Goal: Information Seeking & Learning: Learn about a topic

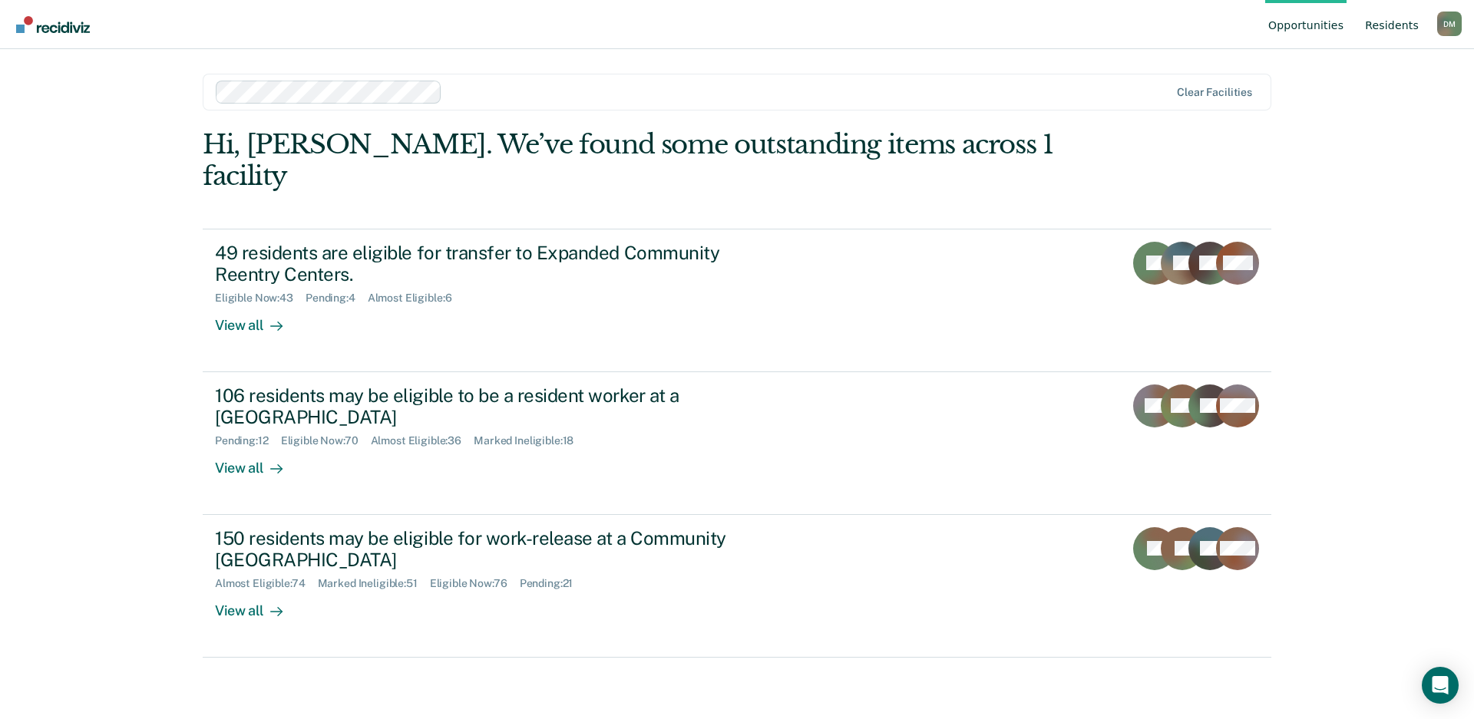
click at [1402, 29] on link "Resident s" at bounding box center [1392, 24] width 60 height 49
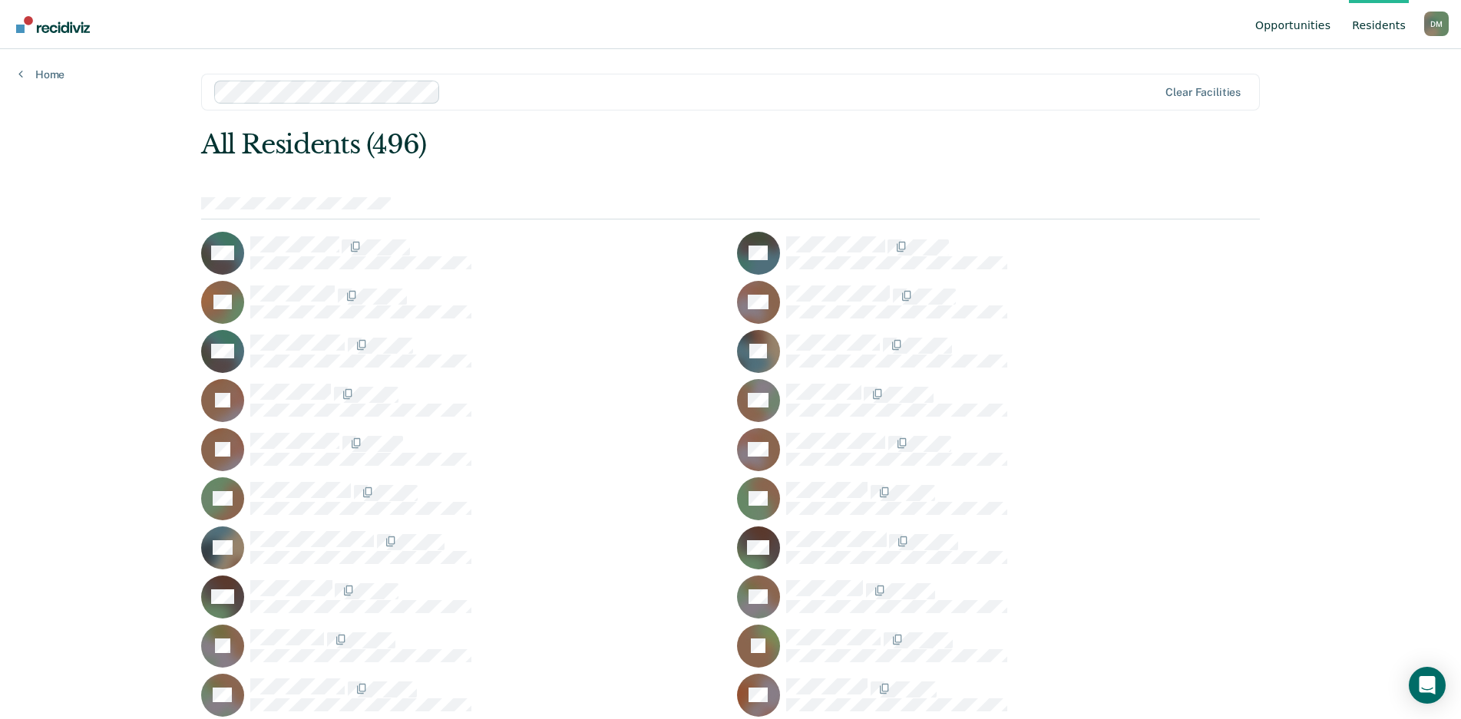
click at [1301, 31] on link "Opportunities" at bounding box center [1292, 24] width 81 height 49
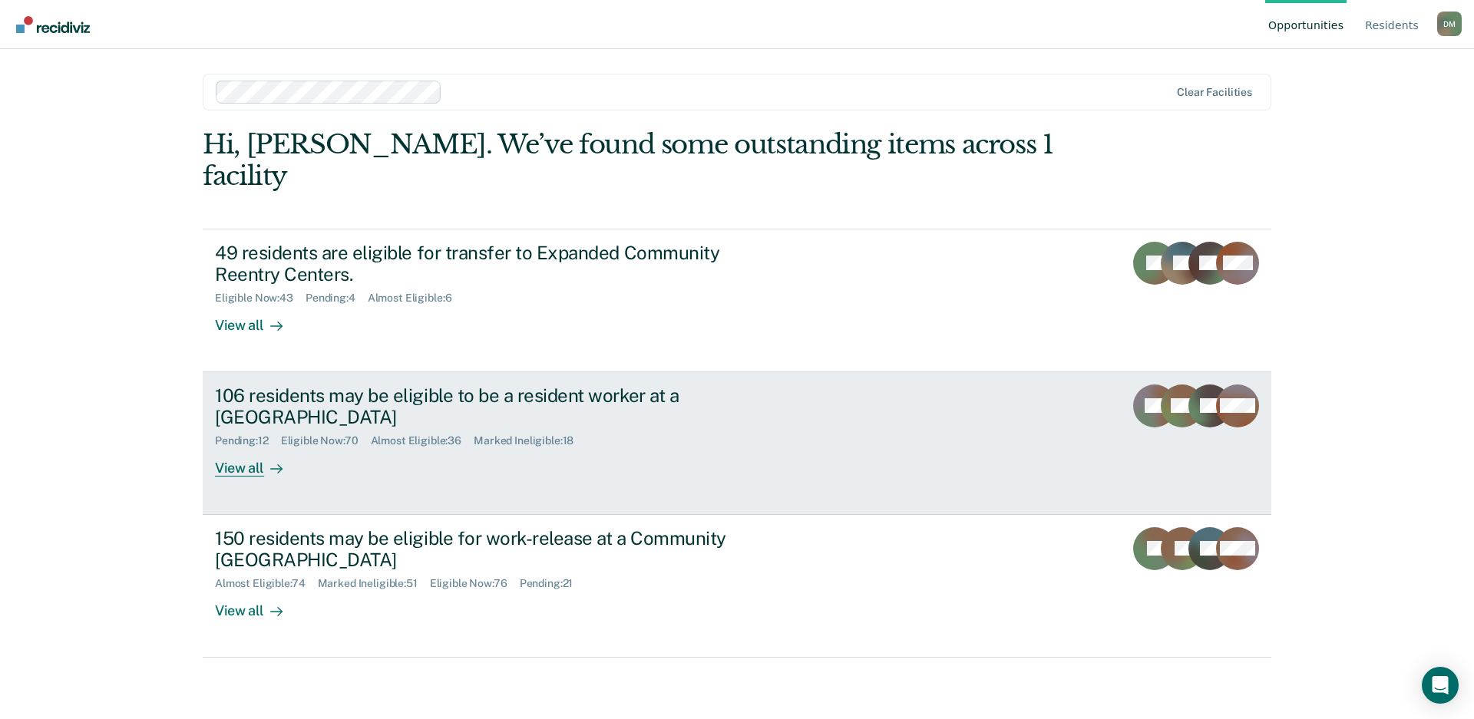
click at [480, 385] on div "106 residents may be eligible to be a resident worker at a [GEOGRAPHIC_DATA]" at bounding box center [484, 407] width 539 height 45
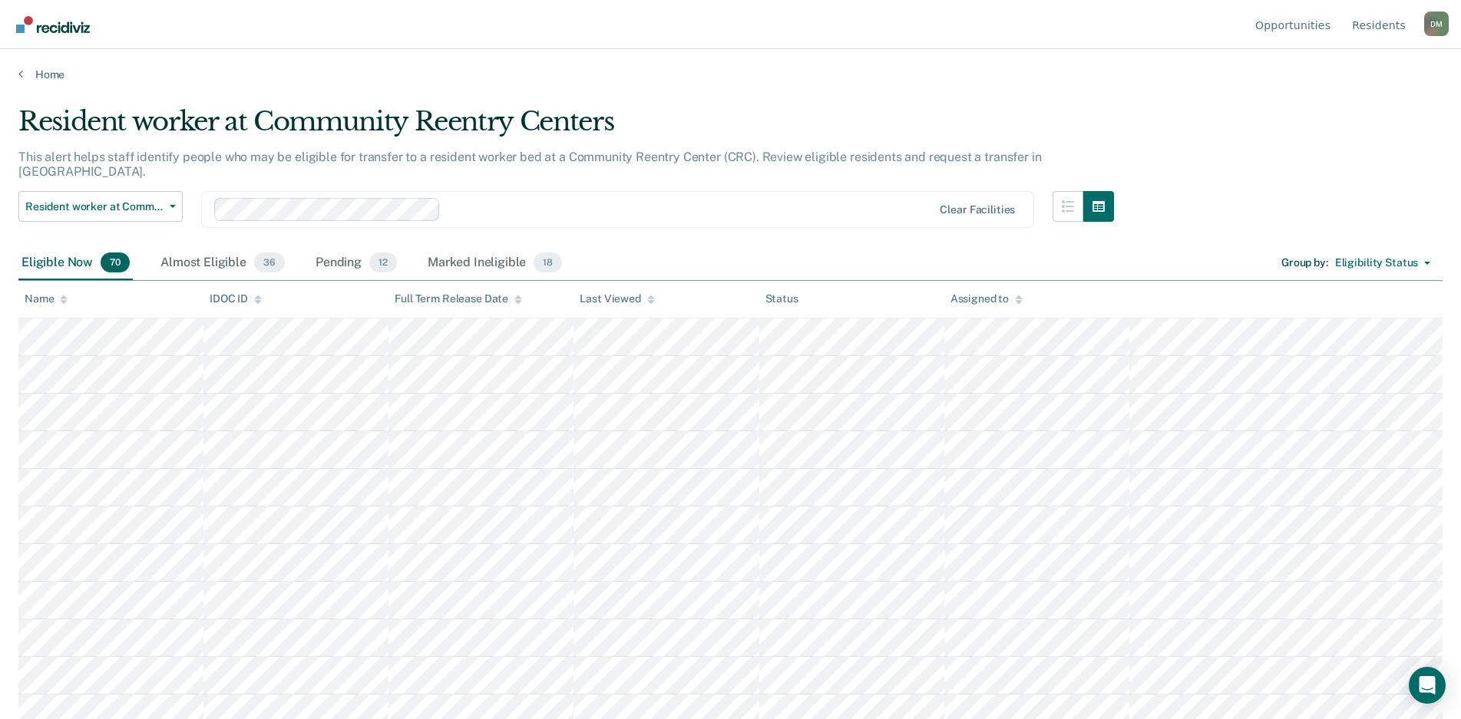
click at [63, 302] on icon at bounding box center [64, 302] width 8 height 4
click at [219, 249] on div "Almost Eligible 36" at bounding box center [222, 263] width 130 height 34
click at [338, 257] on div "Pending 12" at bounding box center [356, 263] width 88 height 34
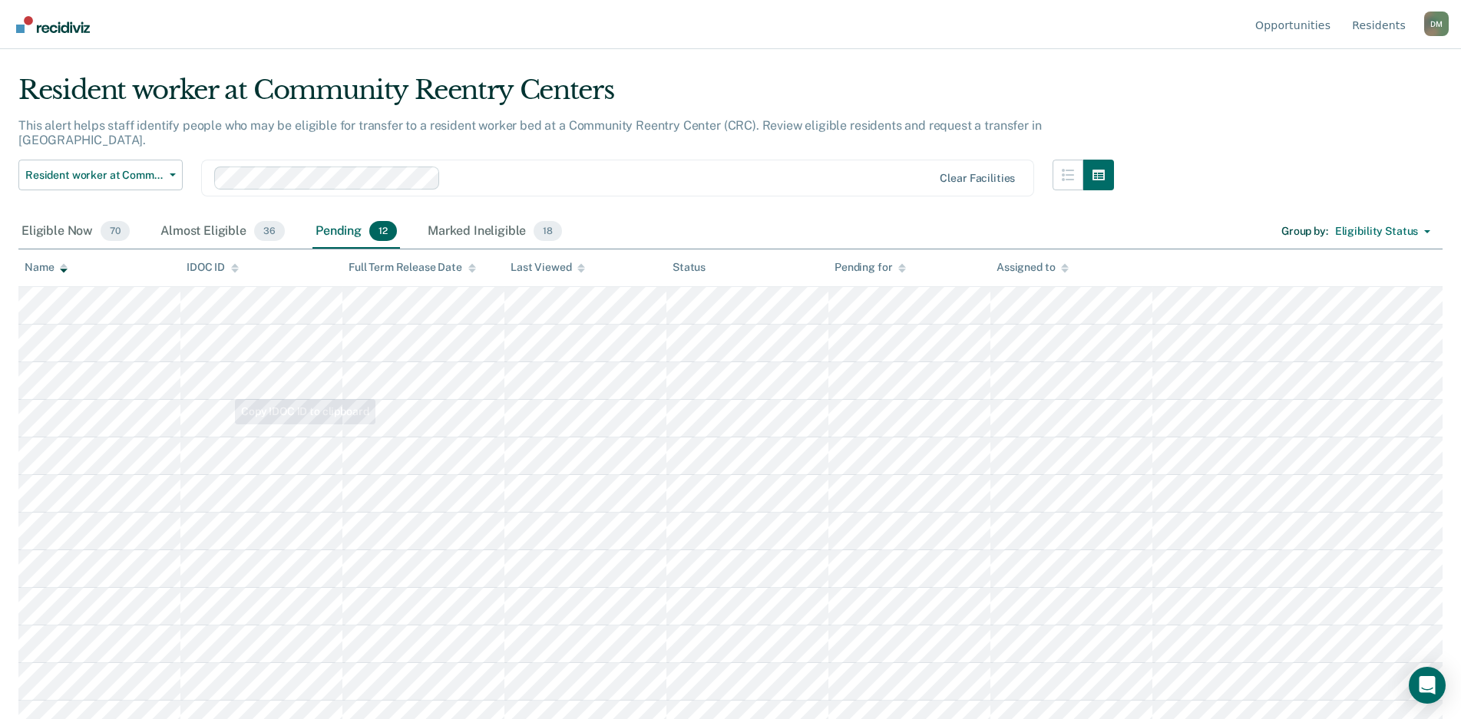
scroll to position [48, 0]
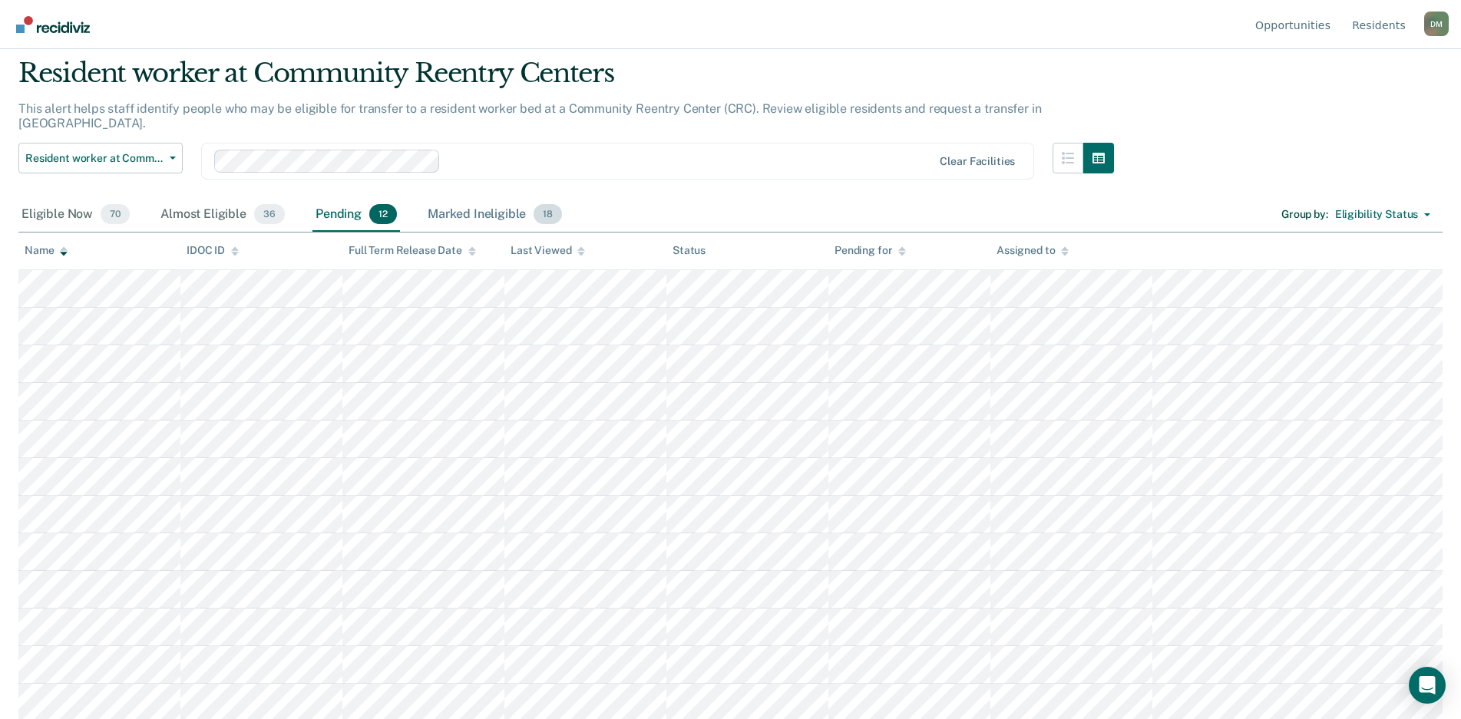
click at [485, 198] on div "Marked Ineligible 18" at bounding box center [494, 215] width 140 height 34
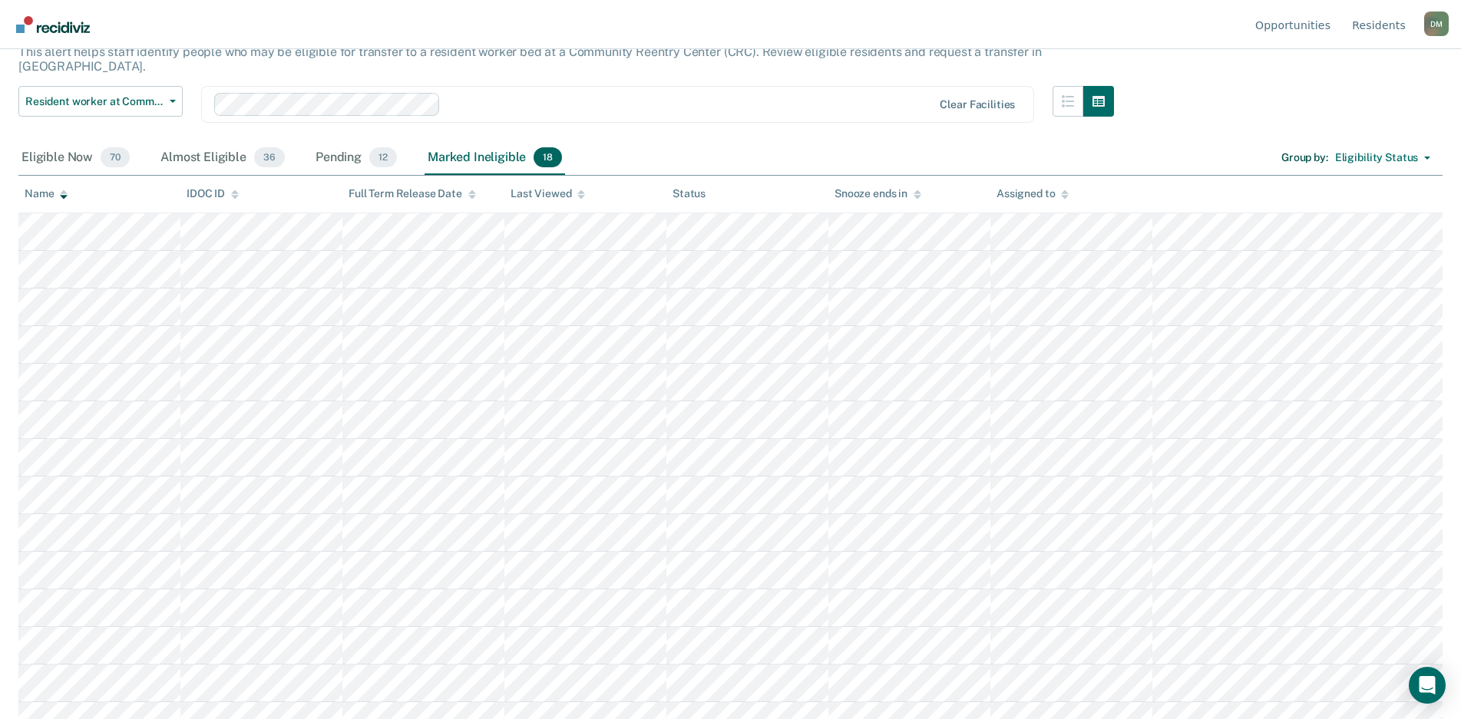
scroll to position [0, 0]
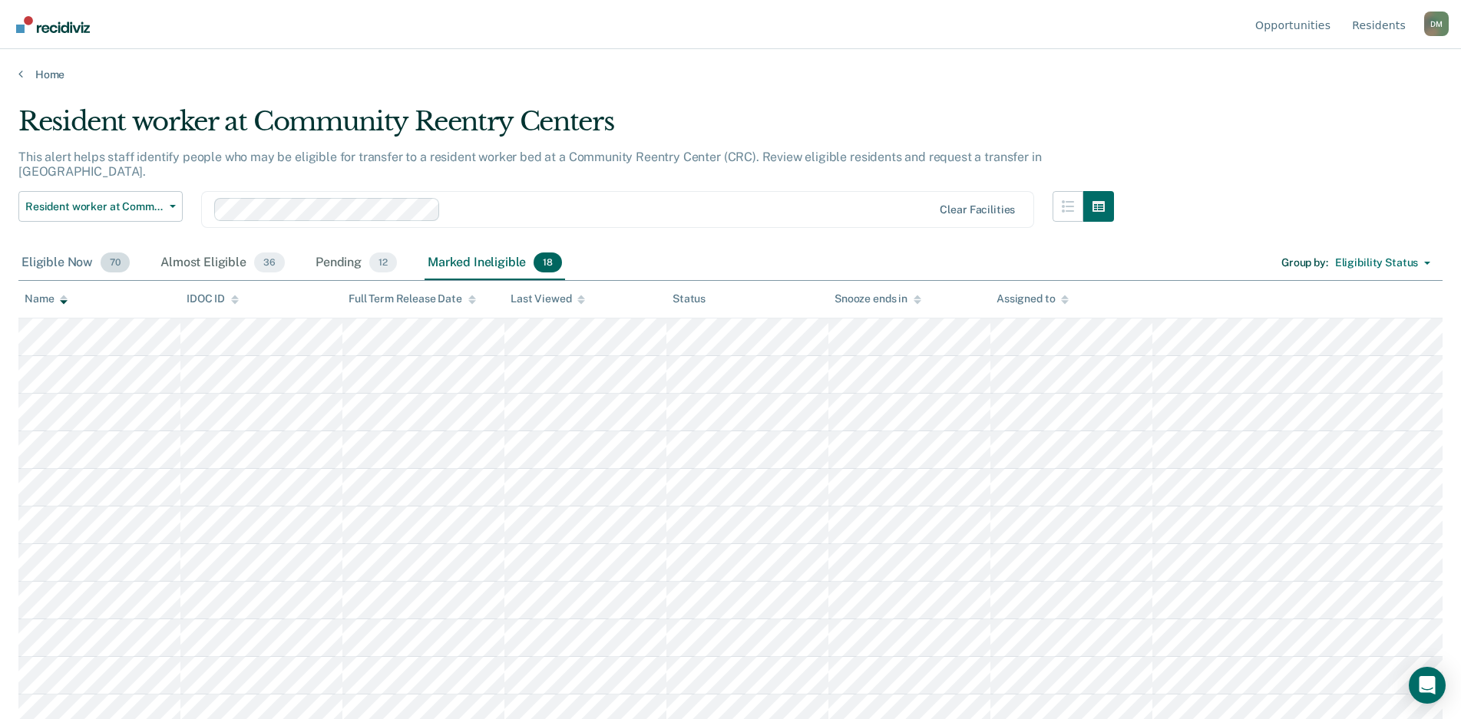
click at [63, 249] on div "Eligible Now 70" at bounding box center [75, 263] width 114 height 34
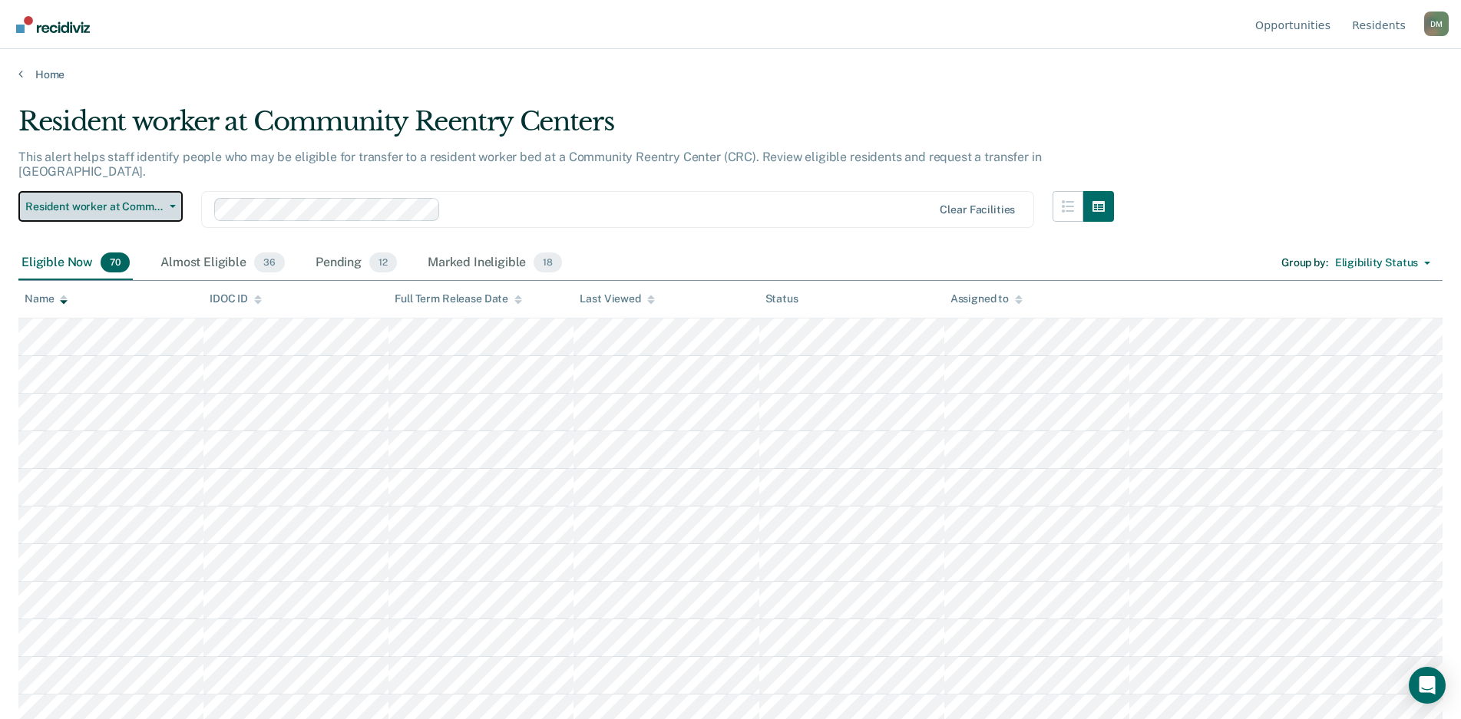
click at [167, 205] on span "button" at bounding box center [169, 206] width 12 height 3
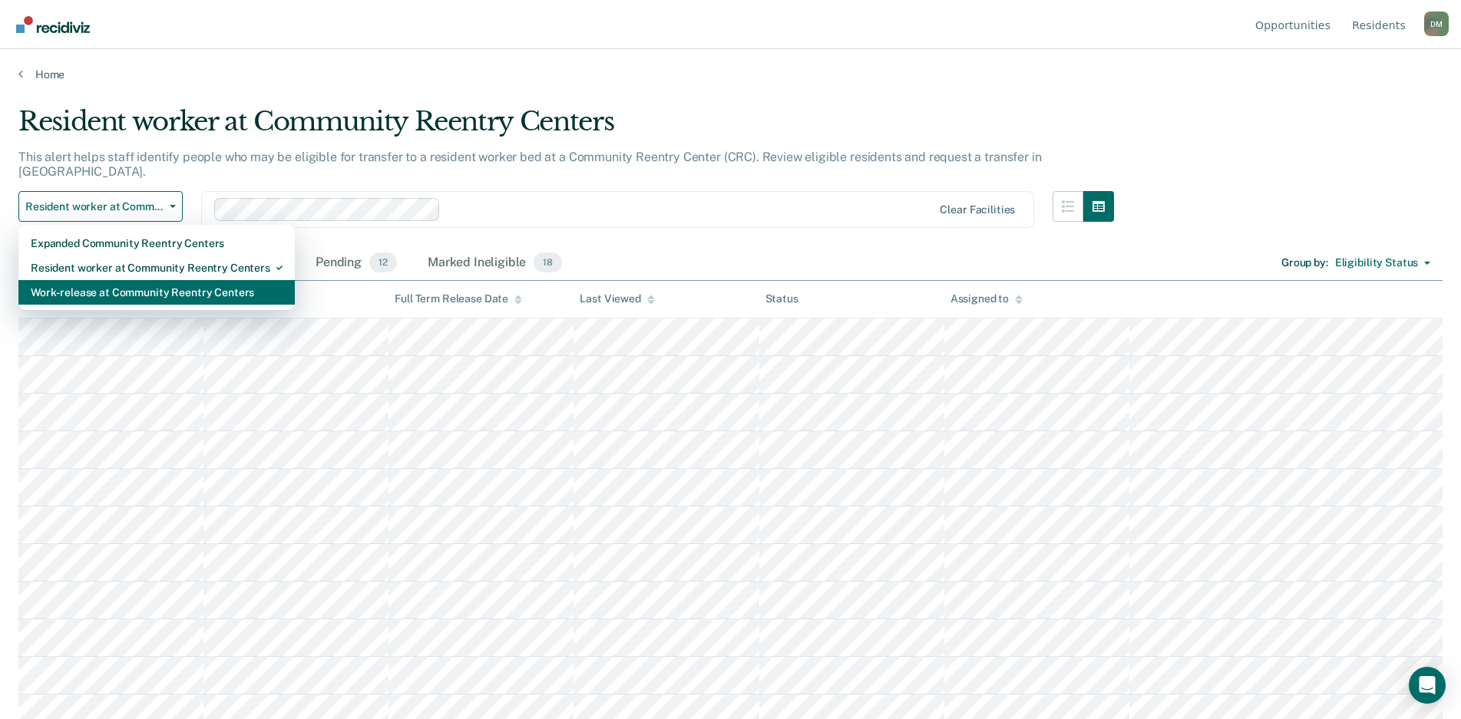
click at [121, 284] on div "Work-release at Community Reentry Centers" at bounding box center [157, 292] width 252 height 25
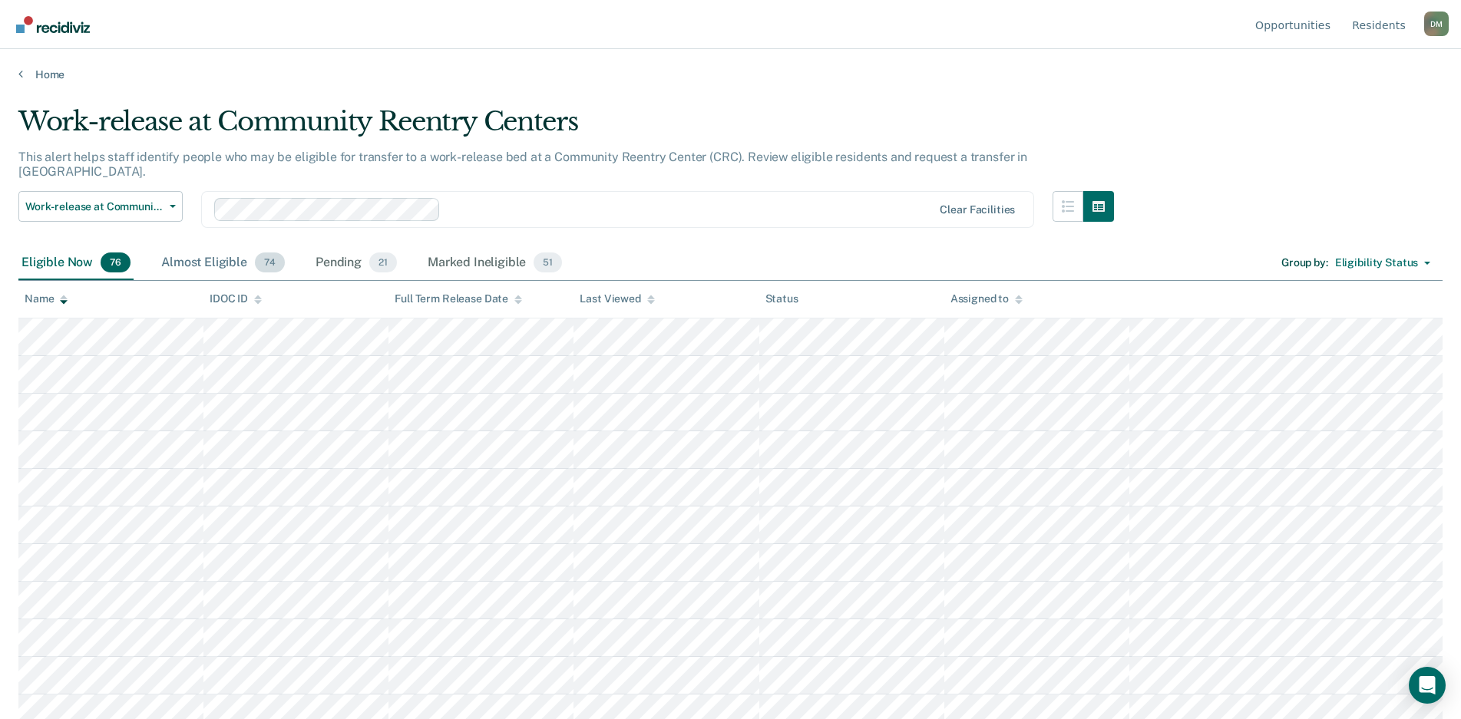
click at [217, 253] on div "Almost Eligible 74" at bounding box center [223, 263] width 130 height 34
click at [348, 256] on div "Pending 21" at bounding box center [356, 263] width 88 height 34
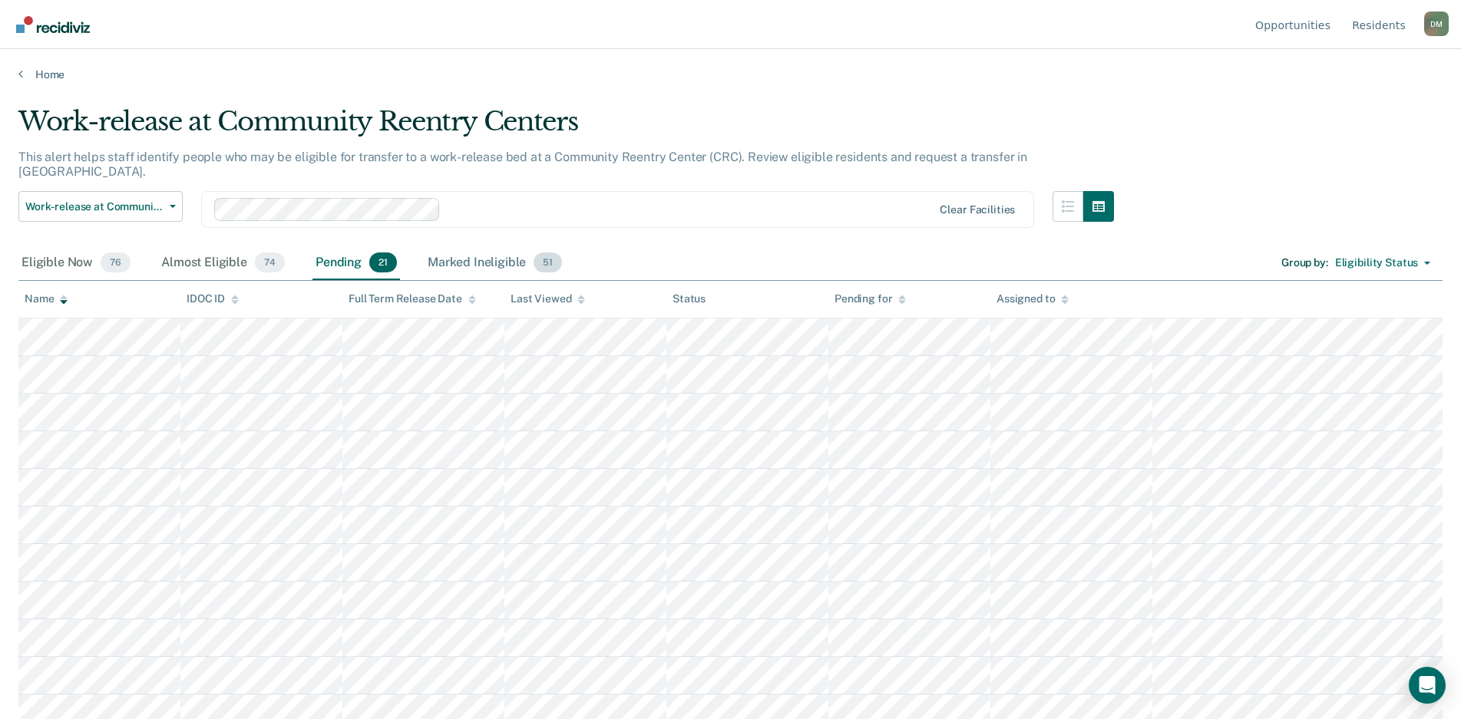
click at [458, 249] on div "Marked Ineligible 51" at bounding box center [494, 263] width 140 height 34
click at [68, 249] on div "Eligible Now 76" at bounding box center [75, 263] width 115 height 34
